Goal: Find specific page/section: Find specific page/section

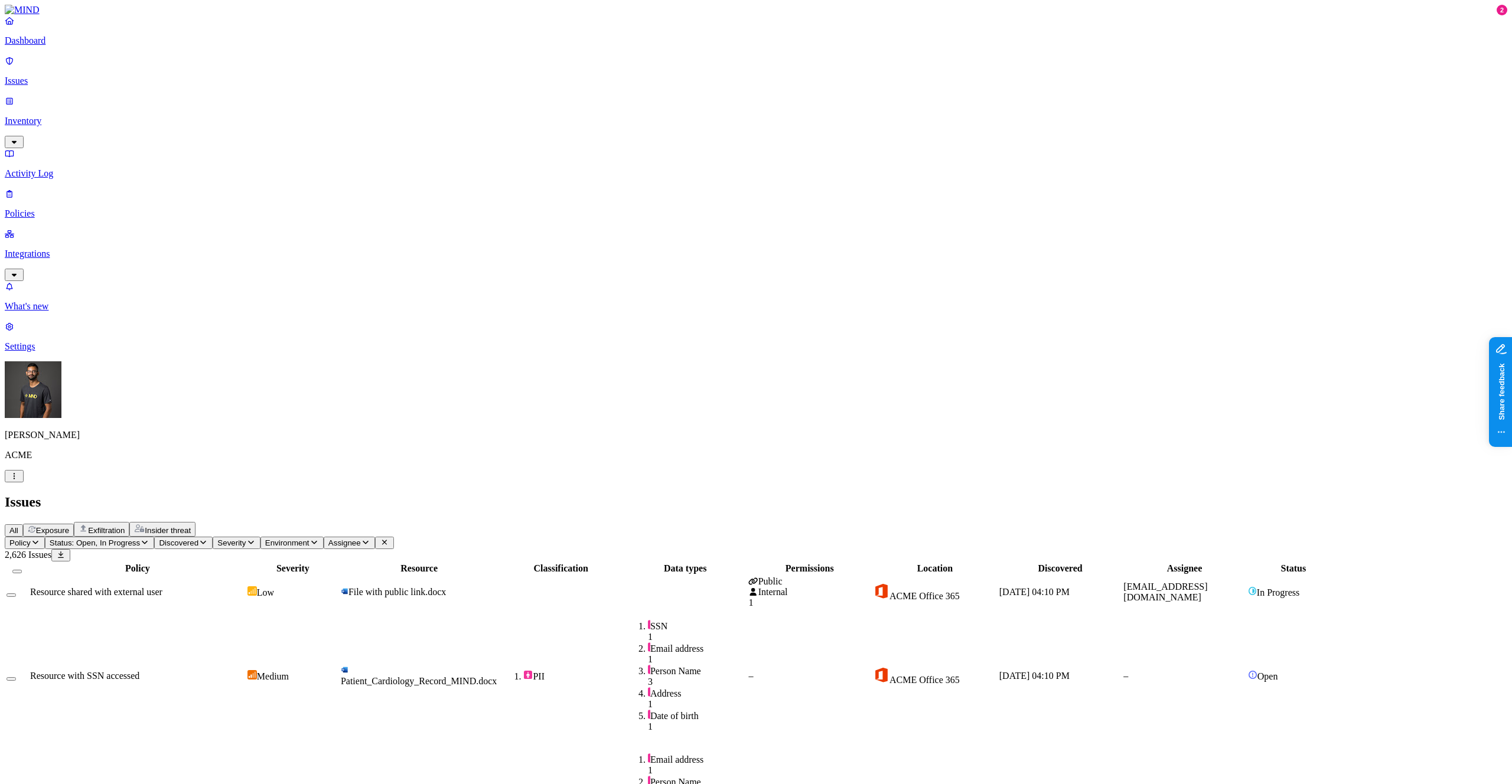
click at [53, 115] on p "Inventory" at bounding box center [756, 121] width 1503 height 11
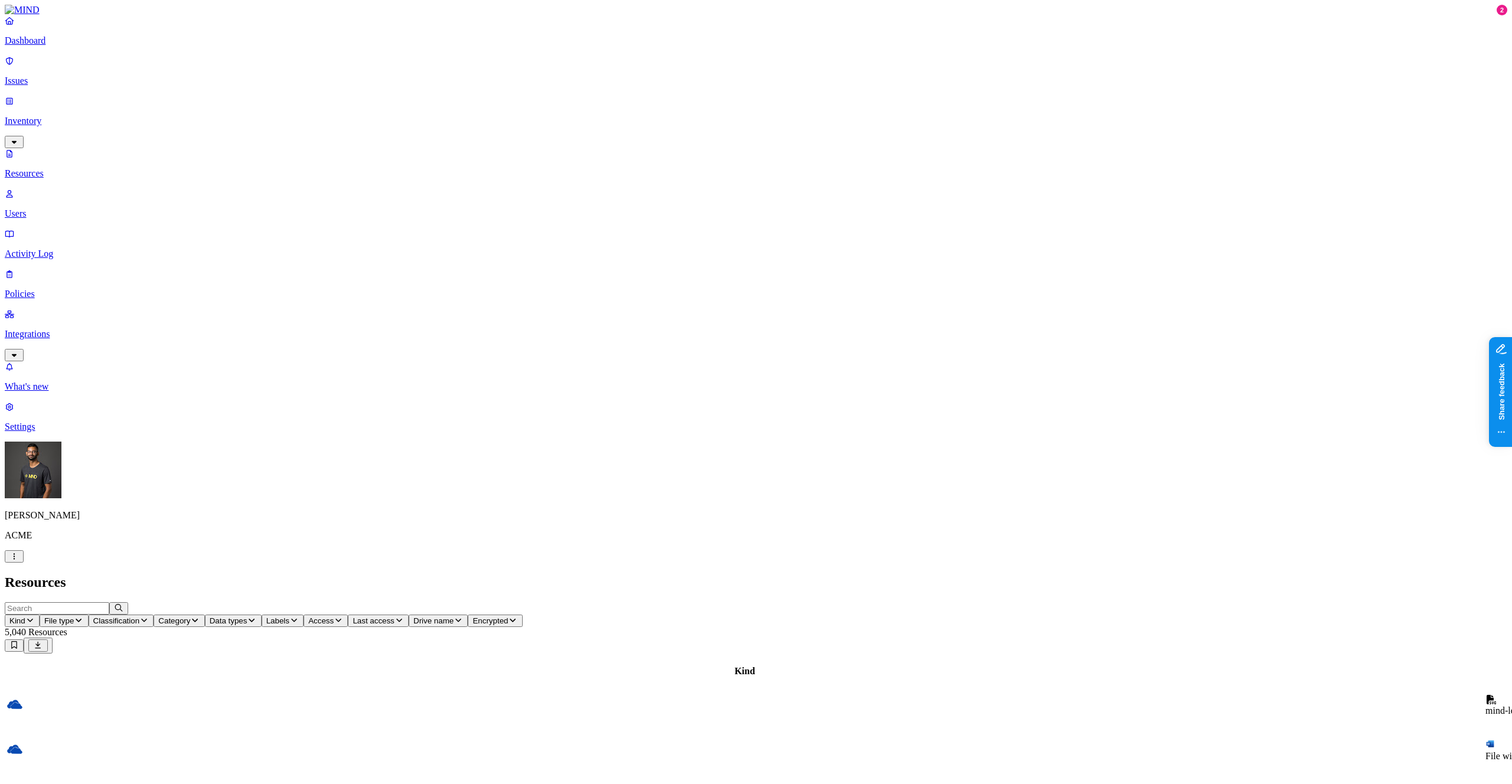
click at [39, 615] on button "Kind" at bounding box center [23, 621] width 35 height 12
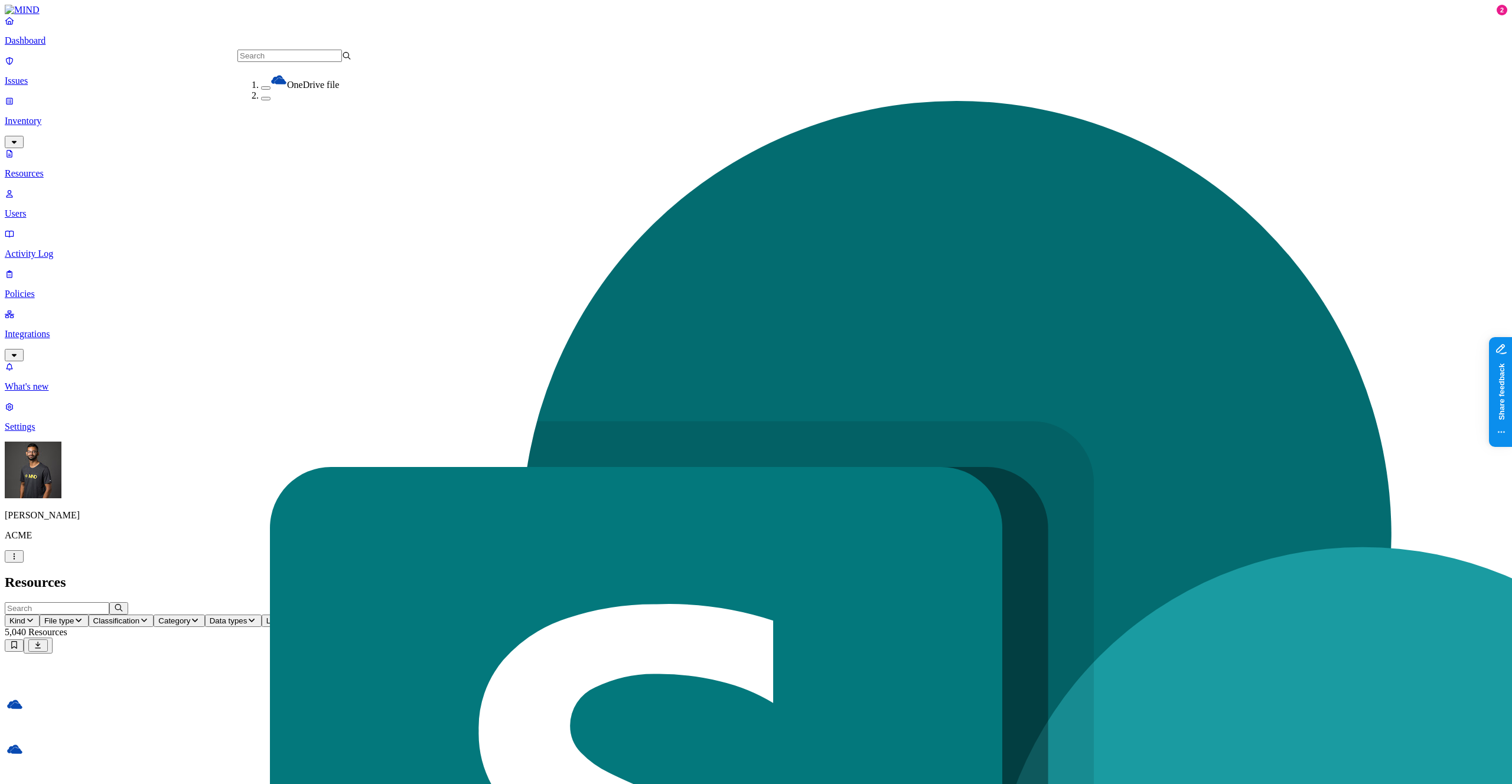
click at [336, 574] on h2 "Resources" at bounding box center [756, 582] width 1503 height 16
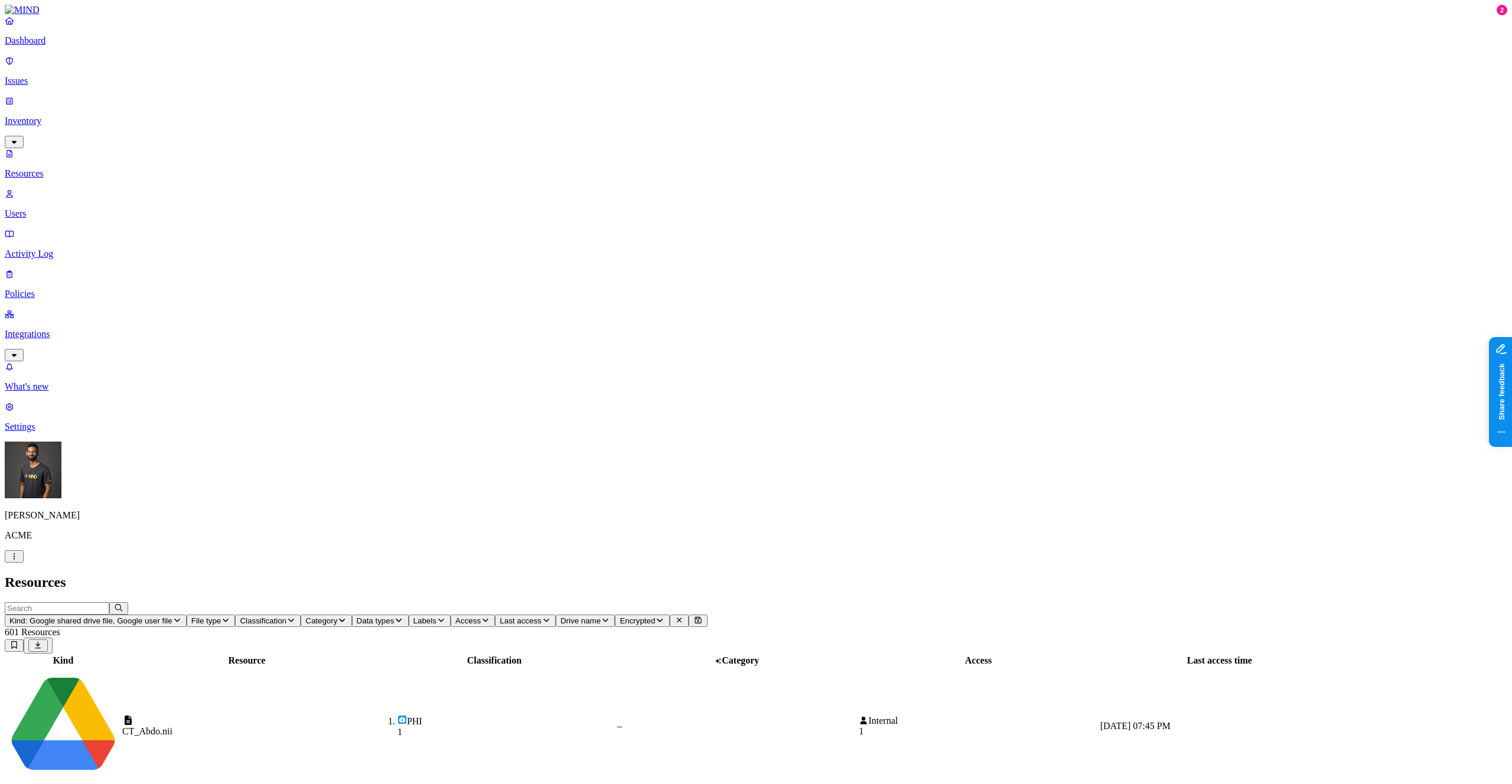
click at [286, 668] on td "CT_Abdo.nii" at bounding box center [247, 726] width 251 height 117
click at [481, 616] on span "Access" at bounding box center [468, 621] width 25 height 9
click at [683, 229] on div "Public" at bounding box center [683, 245] width 0 height 32
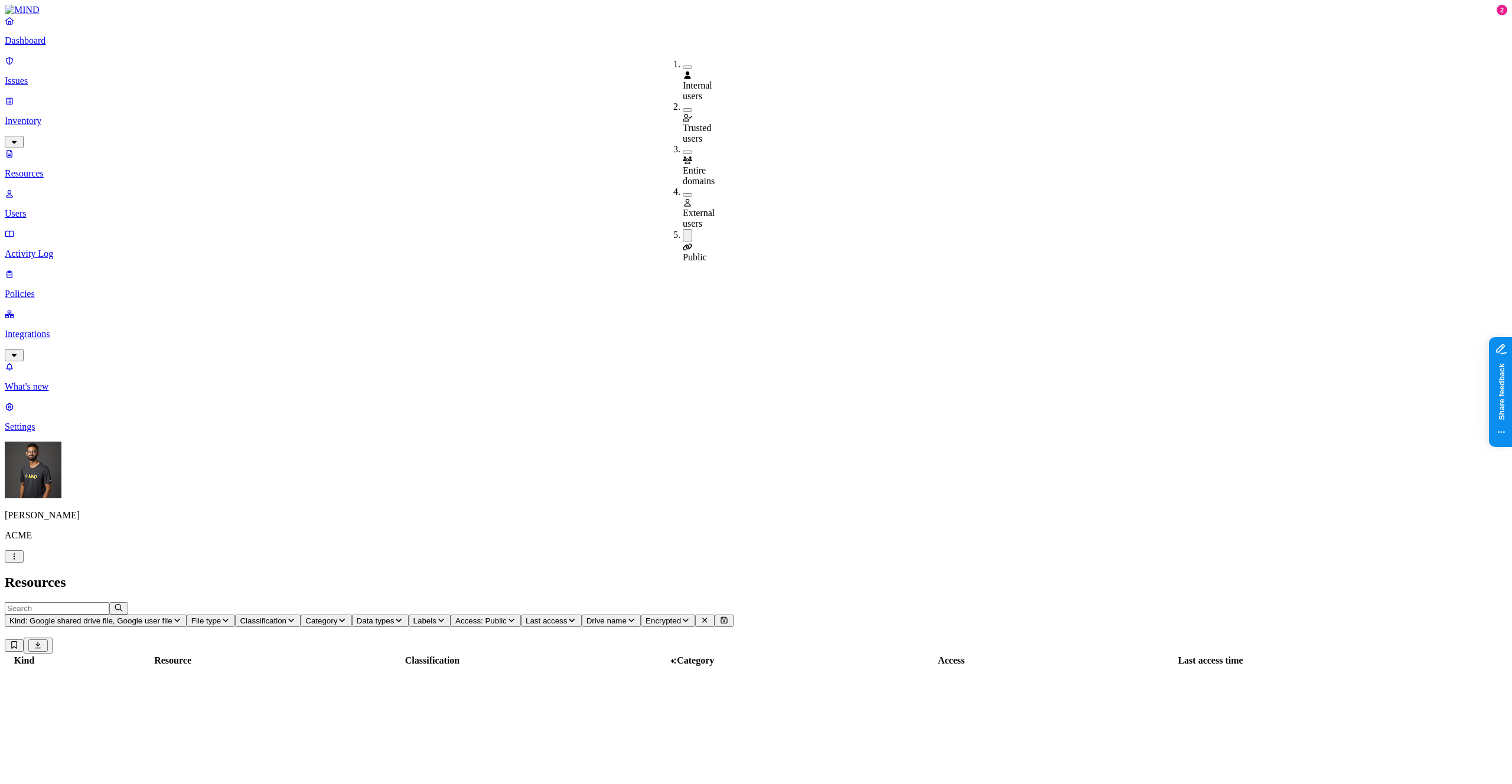
click at [1045, 574] on h2 "Resources" at bounding box center [756, 582] width 1503 height 16
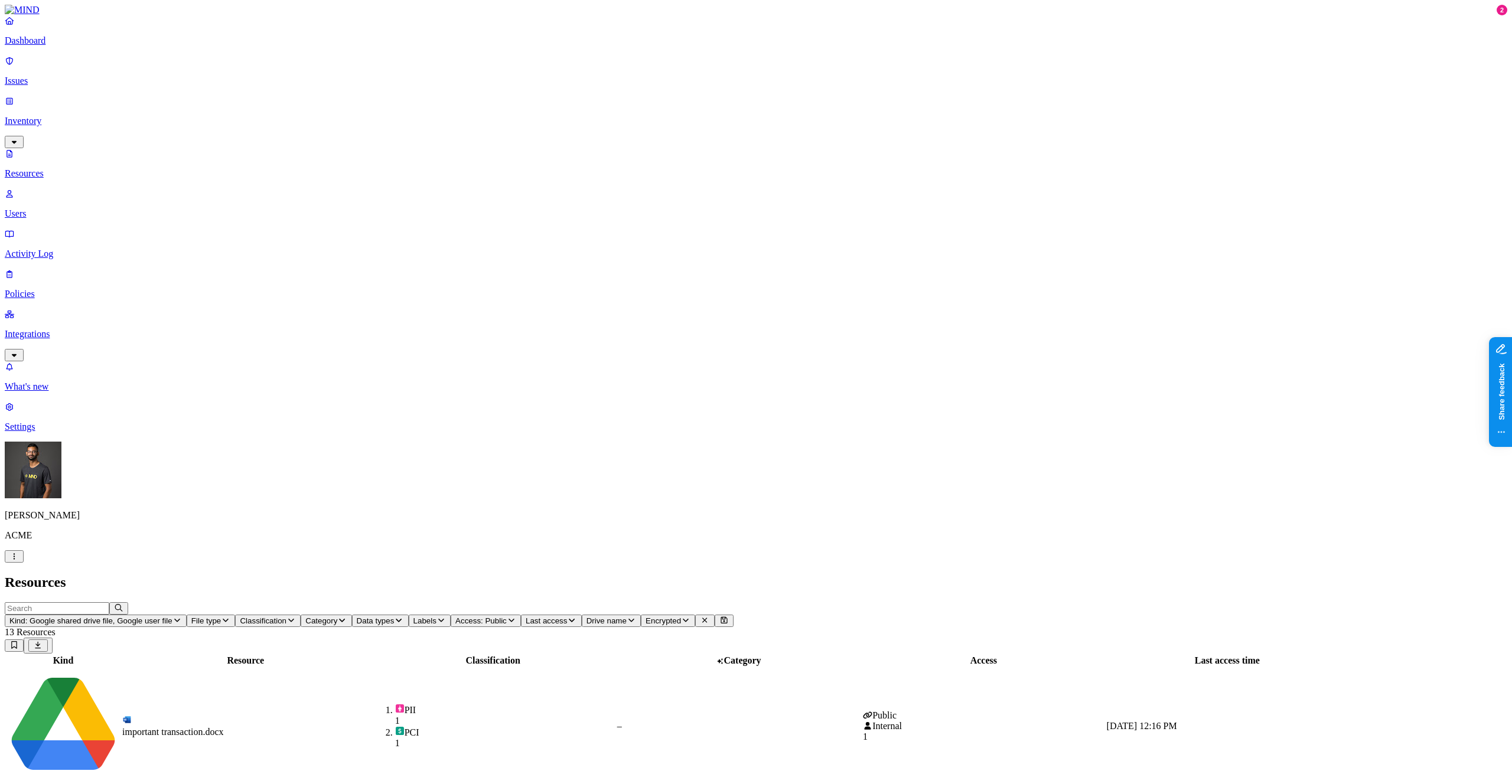
click at [615, 703] on div "PII 1 PCI 1" at bounding box center [492, 726] width 243 height 45
